Goal: Task Accomplishment & Management: Manage account settings

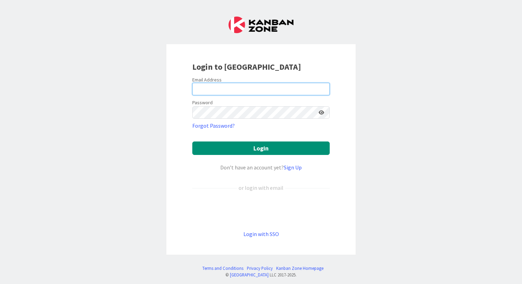
click at [210, 89] on input "email" at bounding box center [260, 89] width 137 height 12
click at [219, 90] on input "email" at bounding box center [260, 89] width 137 height 12
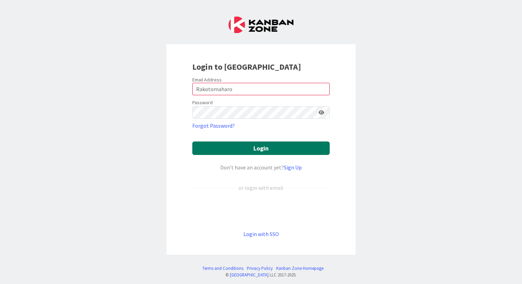
click at [256, 148] on button "Login" at bounding box center [260, 148] width 137 height 13
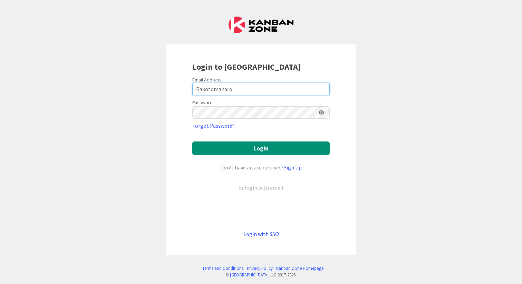
click at [236, 88] on input "Rakotomaharo" at bounding box center [260, 89] width 137 height 12
type input "[EMAIL_ADDRESS][DOMAIN_NAME]"
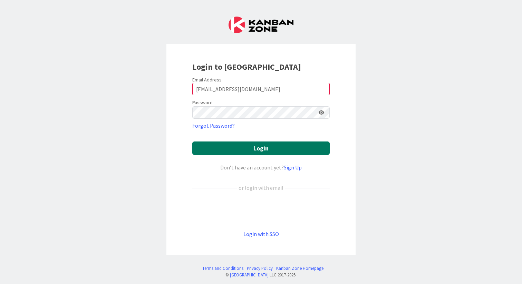
click at [252, 143] on button "Login" at bounding box center [260, 148] width 137 height 13
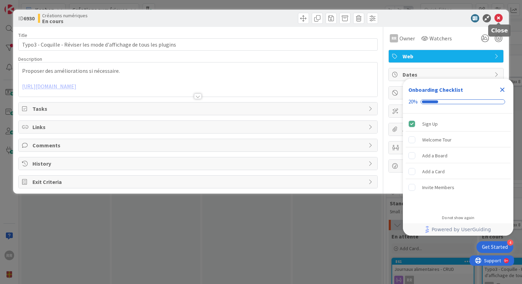
click at [498, 18] on icon at bounding box center [498, 18] width 8 height 8
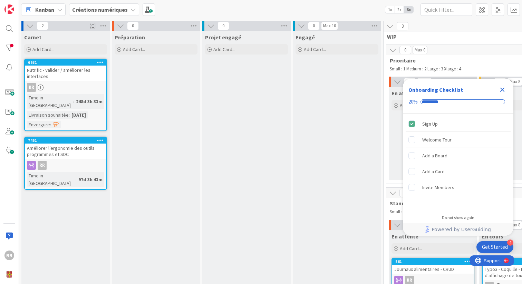
click at [100, 138] on icon at bounding box center [100, 140] width 7 height 5
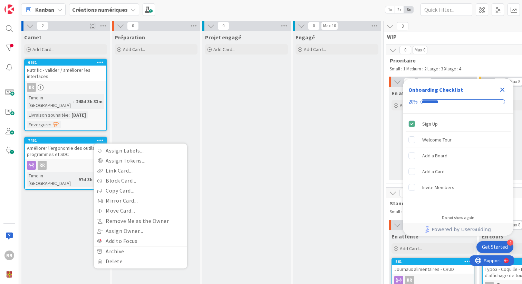
click at [33, 146] on div "Améliorer l’ergonomie des outils programmes et SDC" at bounding box center [65, 151] width 81 height 15
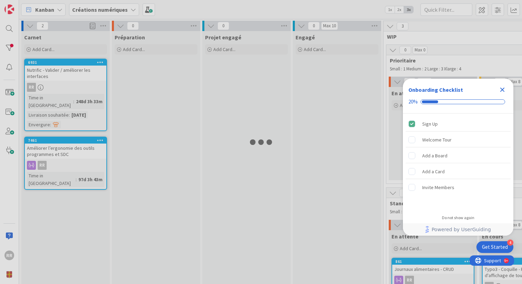
click at [33, 146] on div at bounding box center [261, 142] width 522 height 284
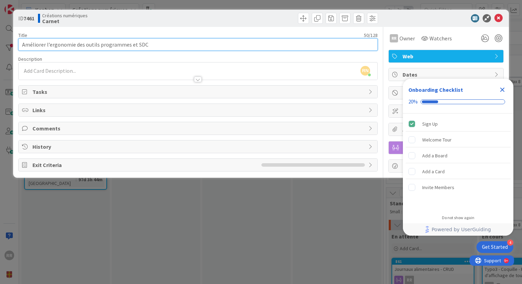
drag, startPoint x: 22, startPoint y: 44, endPoint x: 147, endPoint y: 44, distance: 125.0
click at [147, 44] on input "Améliorer l’ergonomie des outils programmes et SDC" at bounding box center [197, 44] width 359 height 12
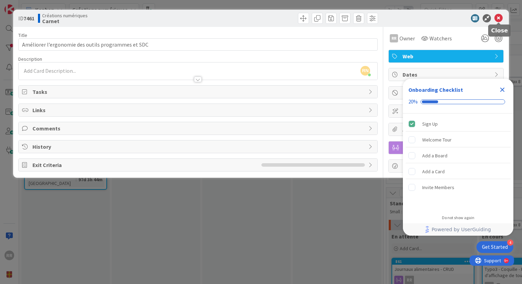
click at [501, 18] on icon at bounding box center [498, 18] width 8 height 8
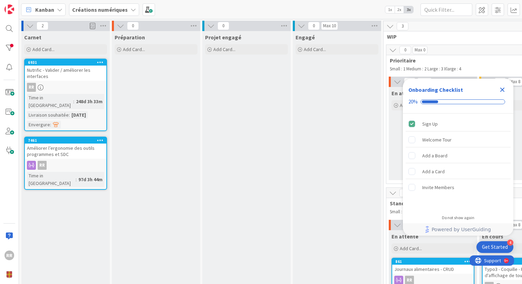
click at [502, 88] on icon "Close Checklist" at bounding box center [502, 90] width 8 height 8
